Goal: Task Accomplishment & Management: Manage account settings

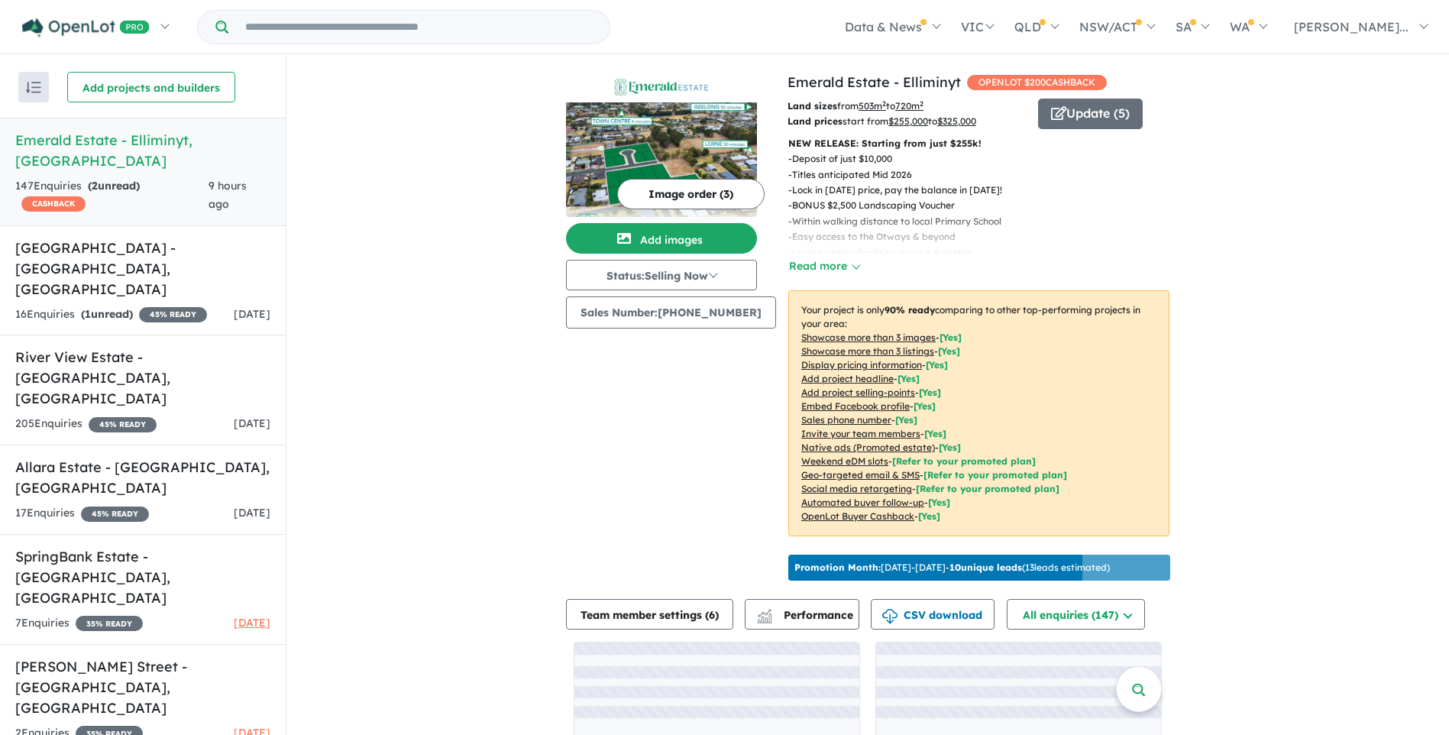
click at [126, 179] on strong "( 2 unread)" at bounding box center [114, 186] width 52 height 14
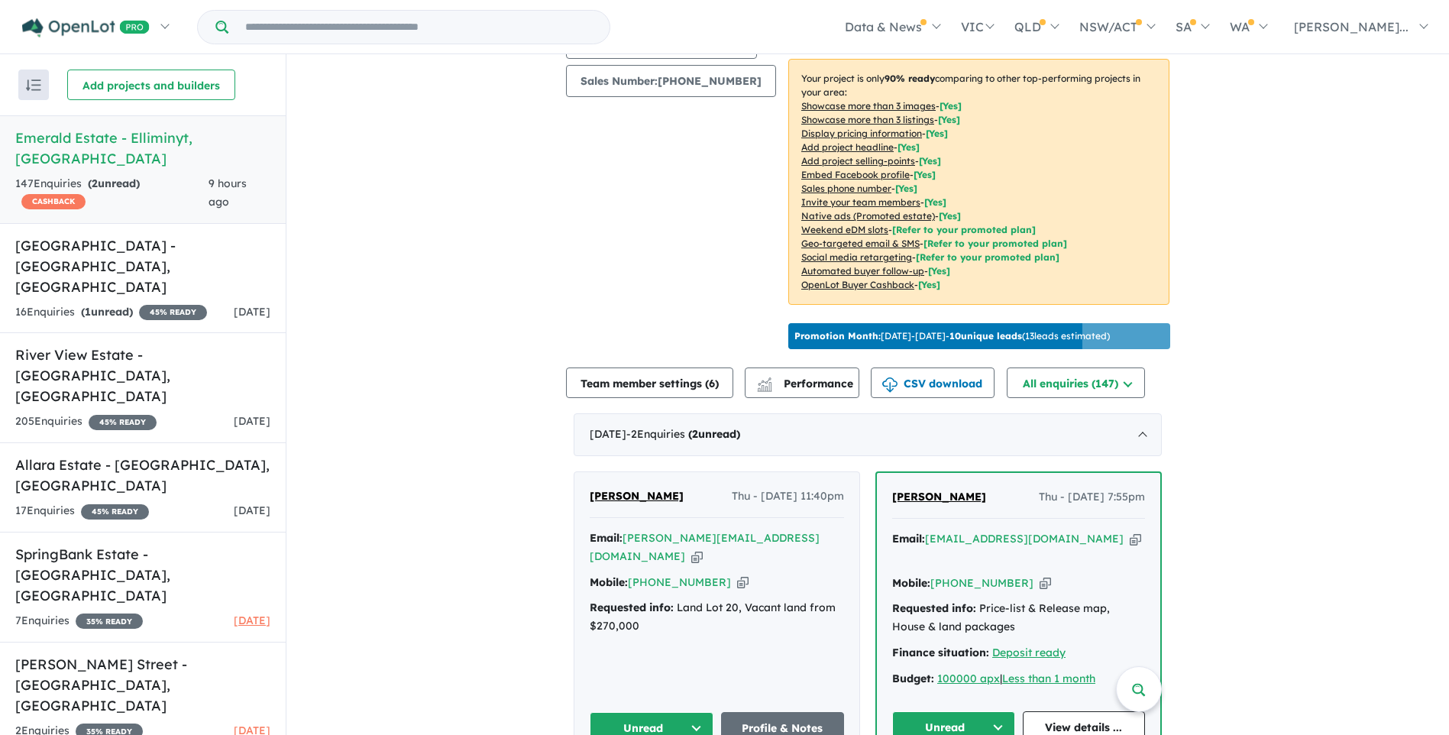
scroll to position [458, 0]
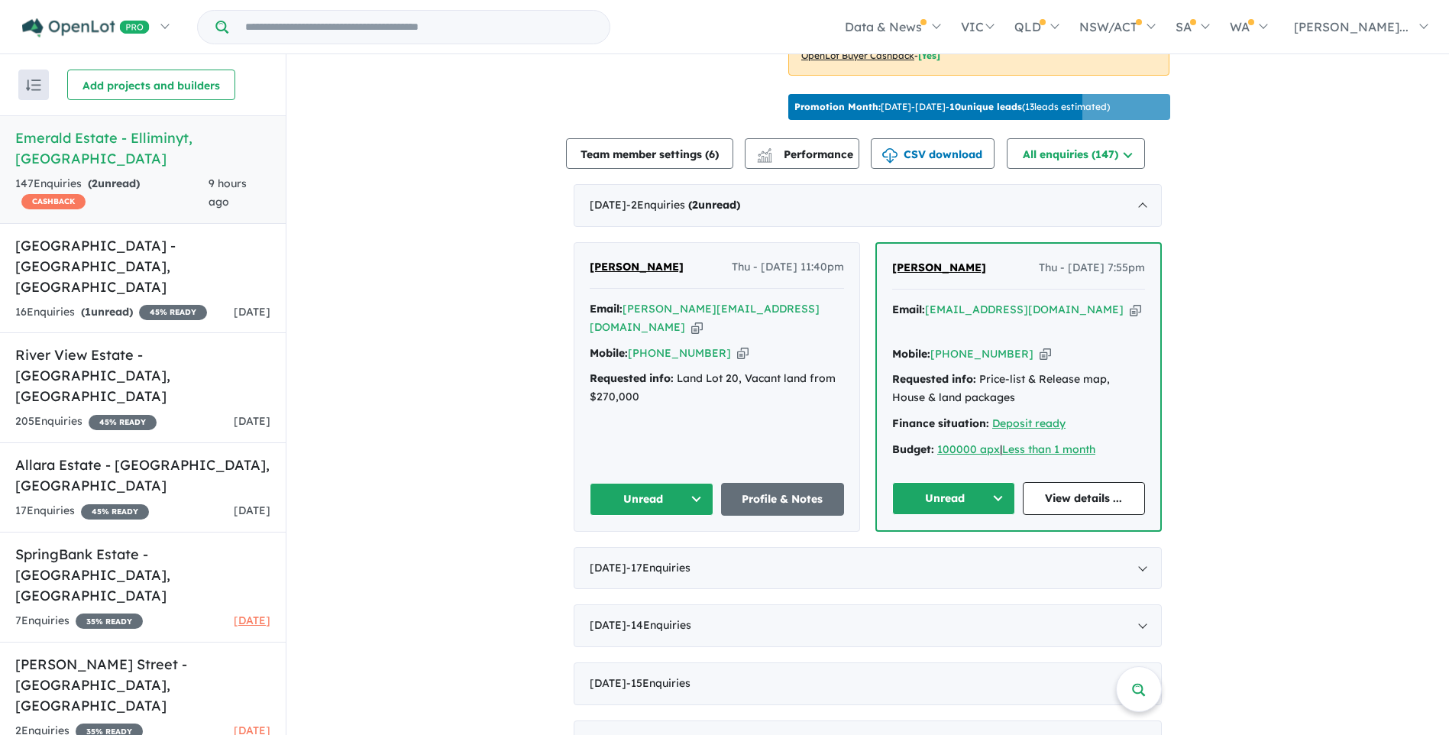
click at [737, 345] on icon "button" at bounding box center [742, 353] width 11 height 16
click at [687, 490] on button "Unread" at bounding box center [652, 499] width 124 height 33
click at [642, 561] on button "Assigned" at bounding box center [656, 570] width 133 height 35
click at [1130, 318] on icon "button" at bounding box center [1135, 310] width 11 height 16
click at [1040, 349] on icon "button" at bounding box center [1045, 354] width 11 height 16
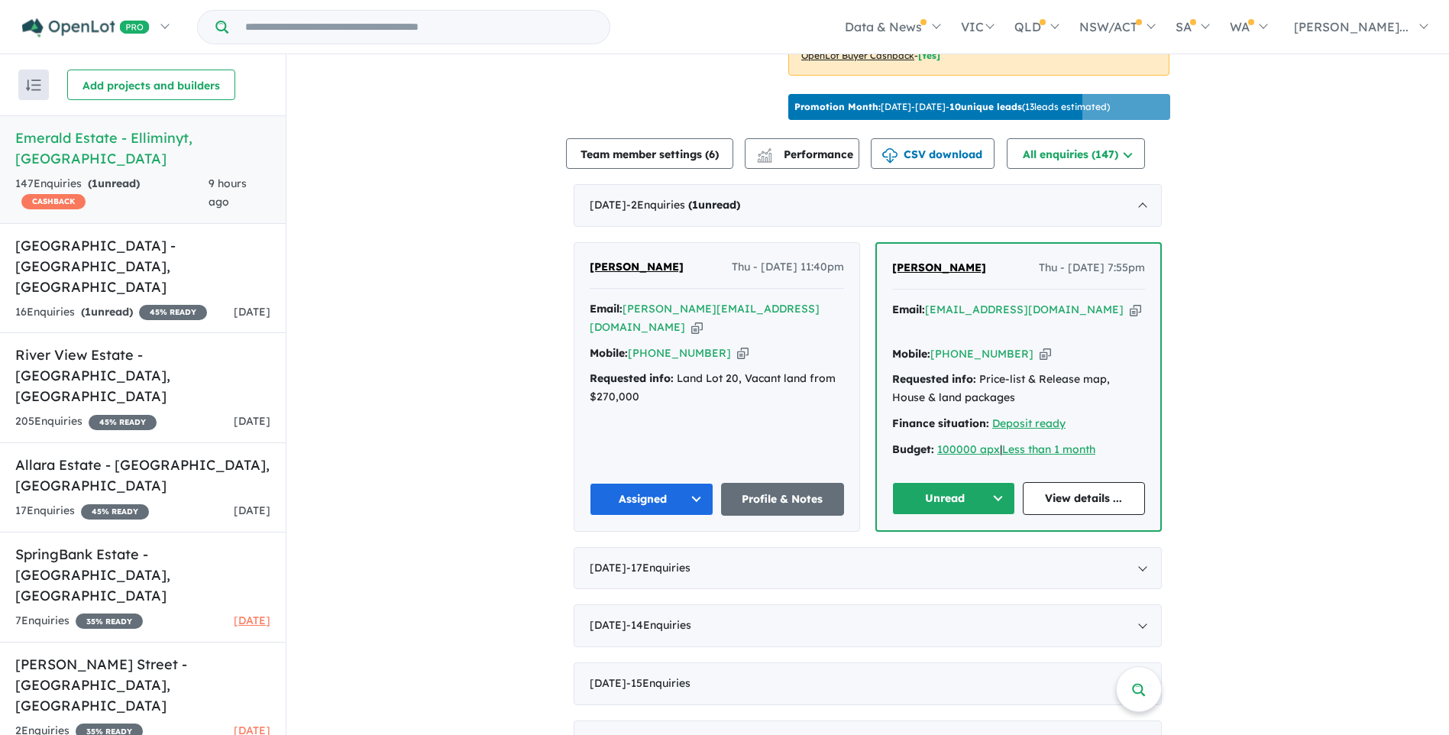
click at [946, 491] on button "Unread" at bounding box center [953, 498] width 123 height 33
click at [932, 562] on button "Assigned" at bounding box center [959, 569] width 133 height 35
